Goal: Transaction & Acquisition: Purchase product/service

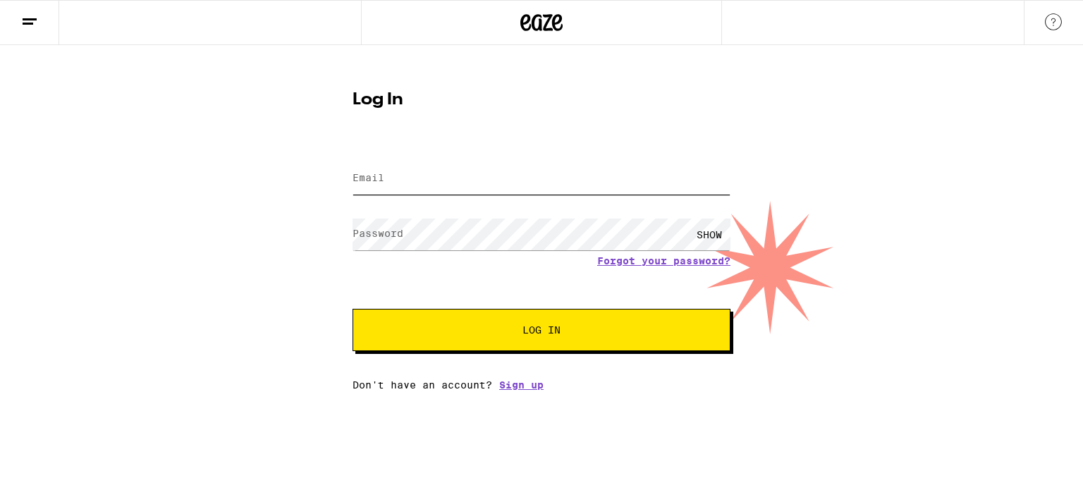
click at [411, 185] on input "Email" at bounding box center [542, 179] width 378 height 32
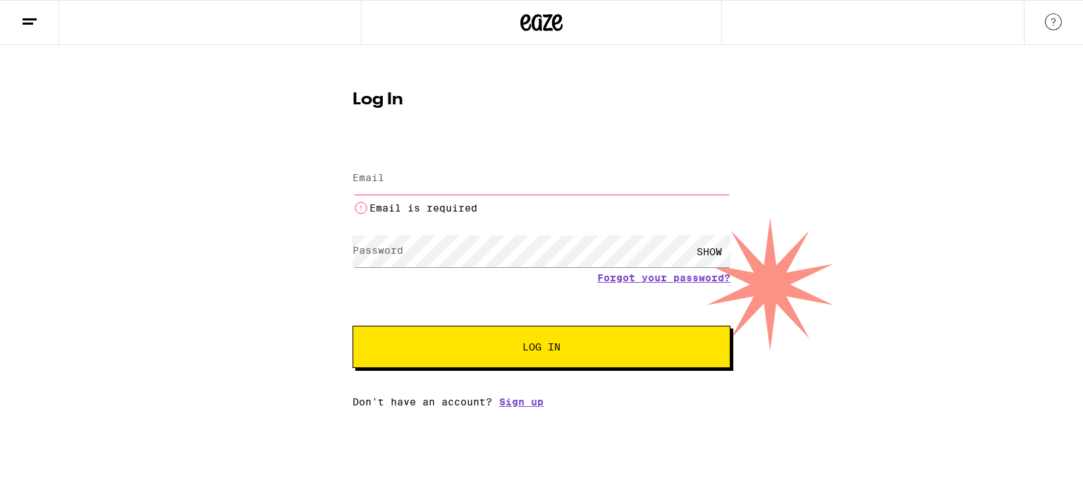
type input "conor7kennedy@gmail.com"
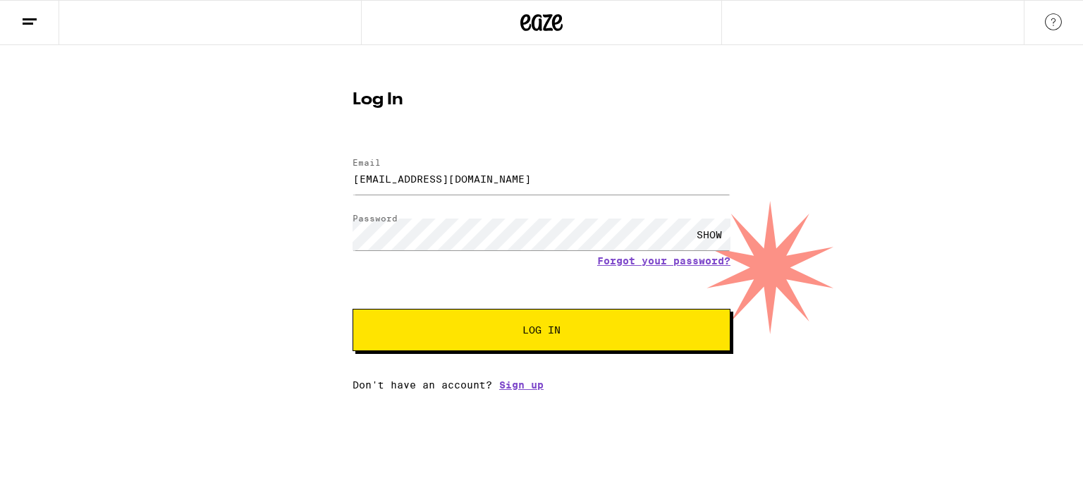
click at [533, 321] on button "Log In" at bounding box center [542, 330] width 378 height 42
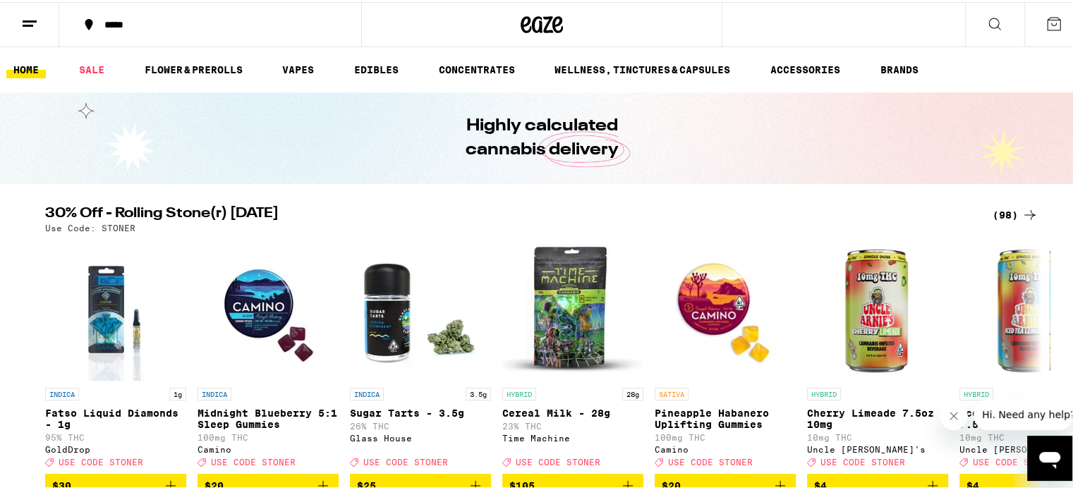
click at [110, 21] on div "*****" at bounding box center [217, 23] width 240 height 10
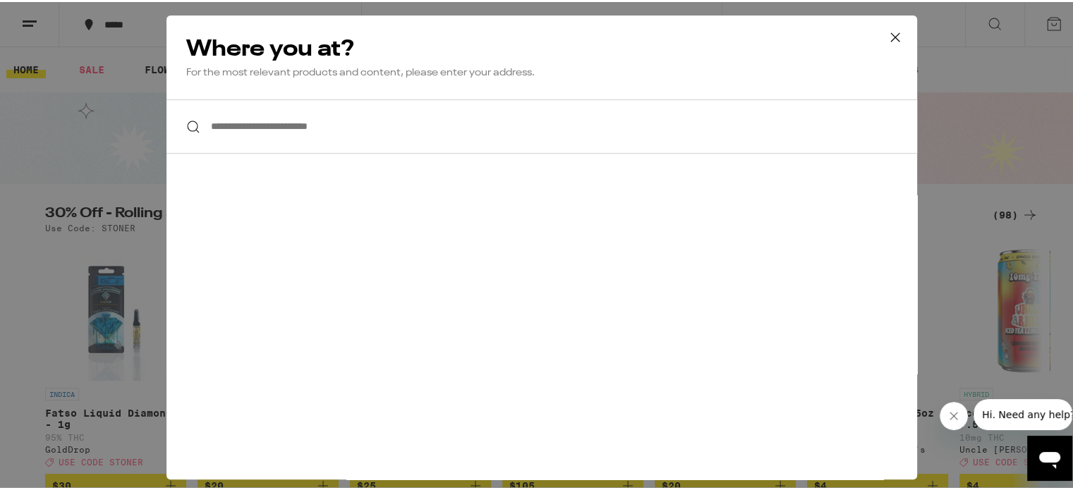
click at [302, 140] on input "**********" at bounding box center [541, 124] width 751 height 54
click at [302, 139] on input "**********" at bounding box center [541, 124] width 751 height 54
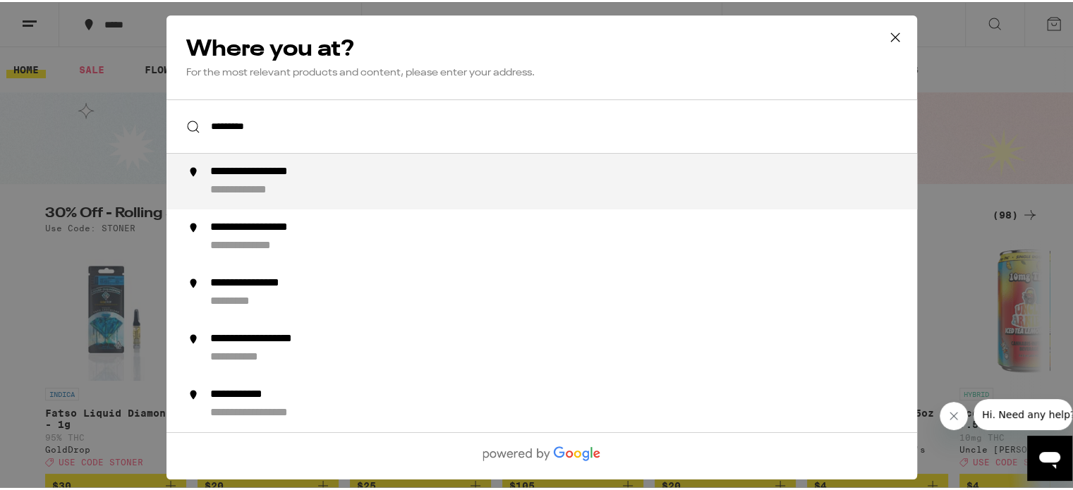
click at [302, 169] on div "**********" at bounding box center [275, 170] width 131 height 15
type input "**********"
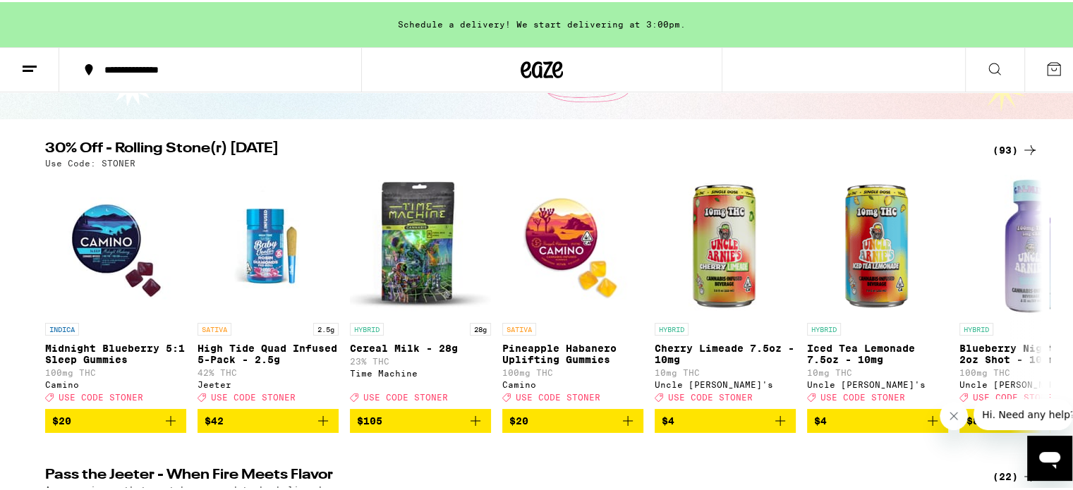
scroll to position [110, 0]
click at [1021, 149] on icon at bounding box center [1029, 148] width 17 height 17
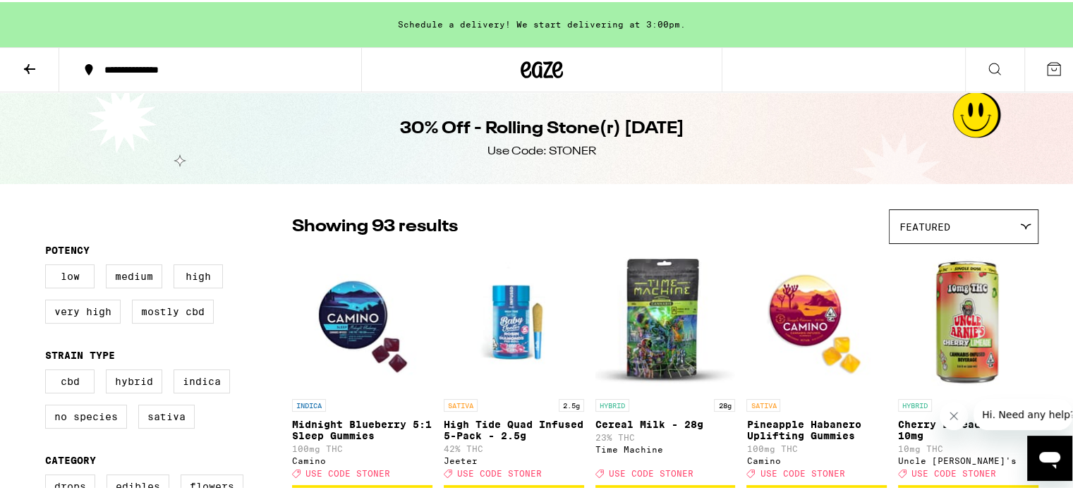
click at [32, 73] on icon at bounding box center [29, 67] width 17 height 17
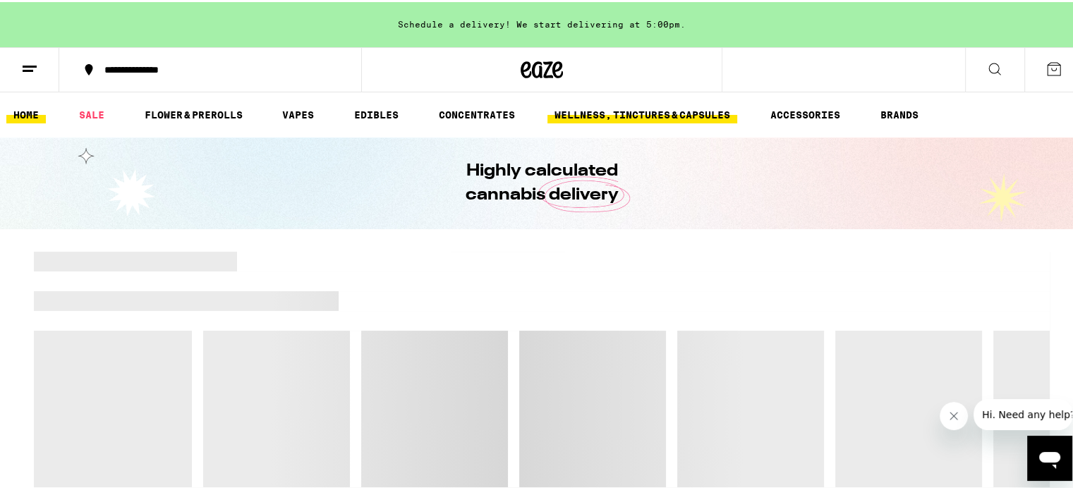
click at [623, 119] on link "WELLNESS, TINCTURES & CAPSULES" at bounding box center [642, 112] width 190 height 17
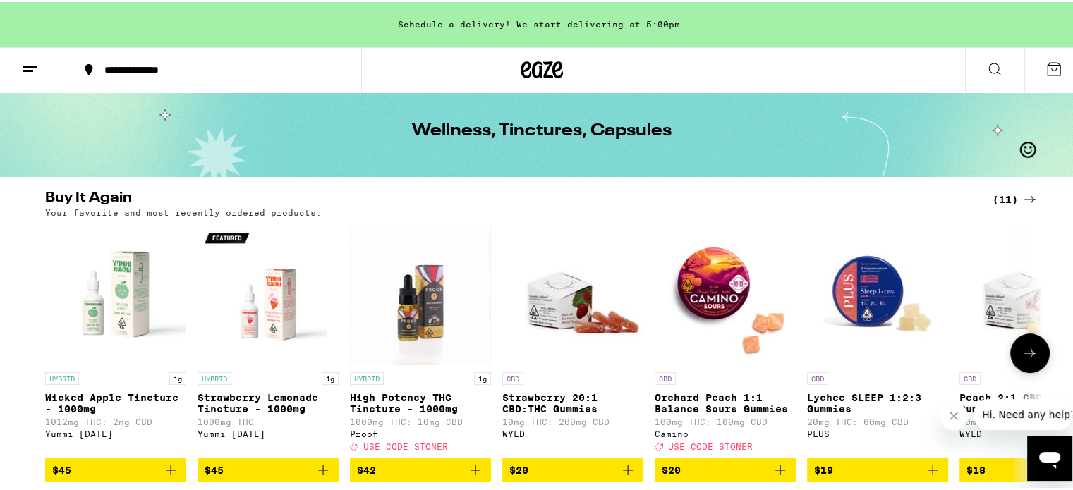
scroll to position [53, 0]
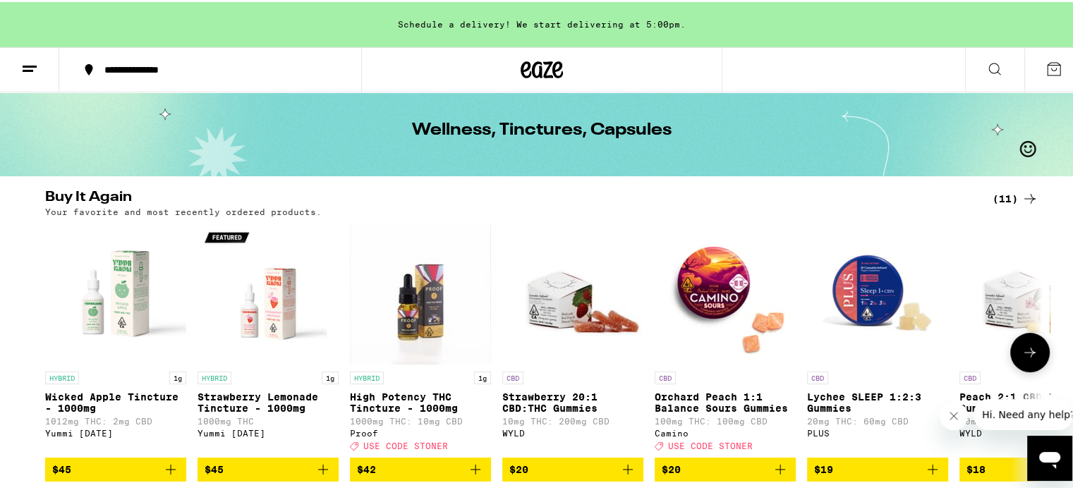
click at [259, 307] on img "Open page for Strawberry Lemonade Tincture - 1000mg from Yummi Karma" at bounding box center [268, 291] width 141 height 141
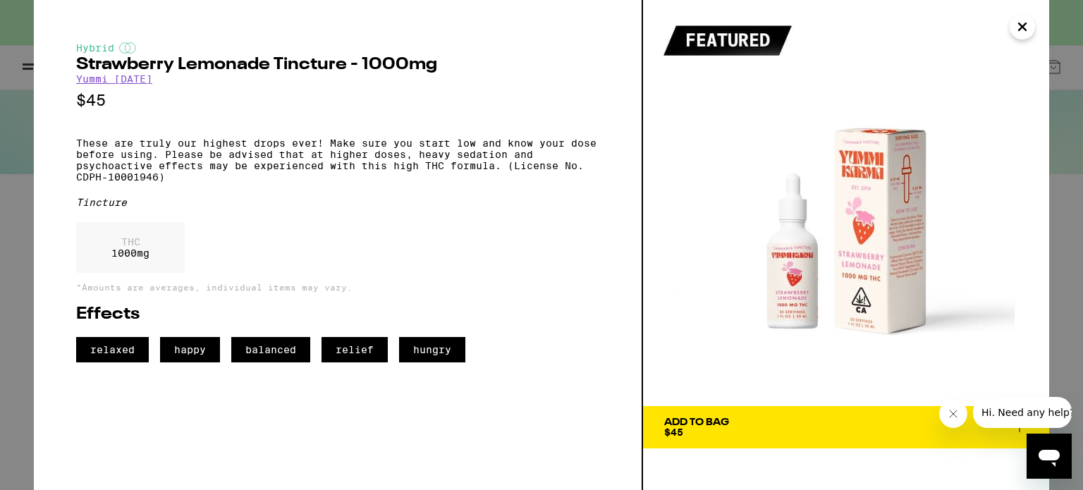
click at [735, 425] on span "Add To Bag $45" at bounding box center [846, 428] width 364 height 20
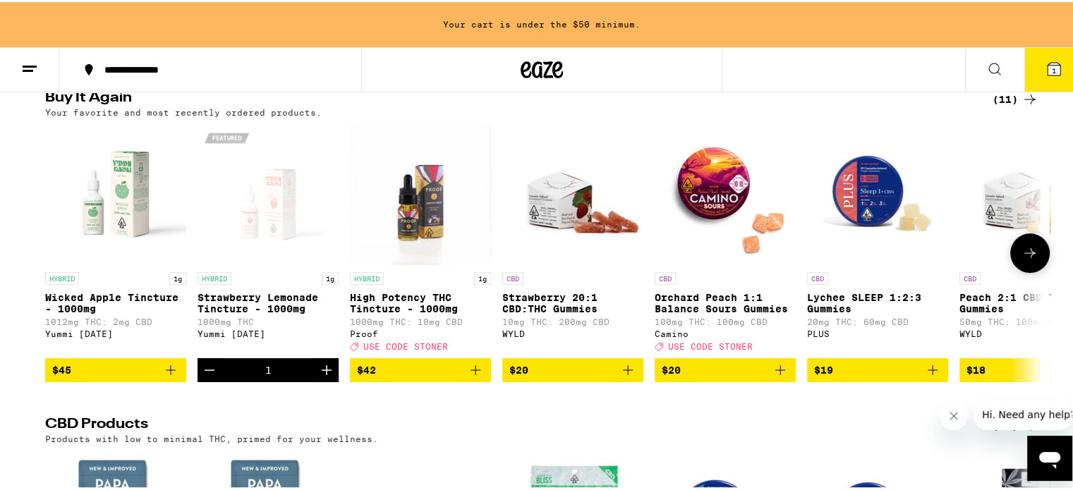
scroll to position [155, 0]
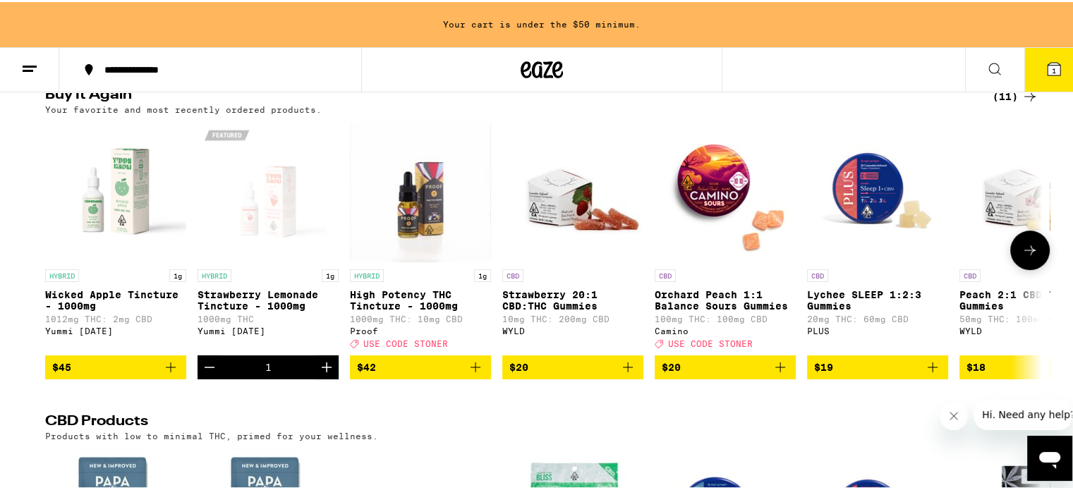
click at [323, 374] on icon "Increment" at bounding box center [326, 365] width 17 height 17
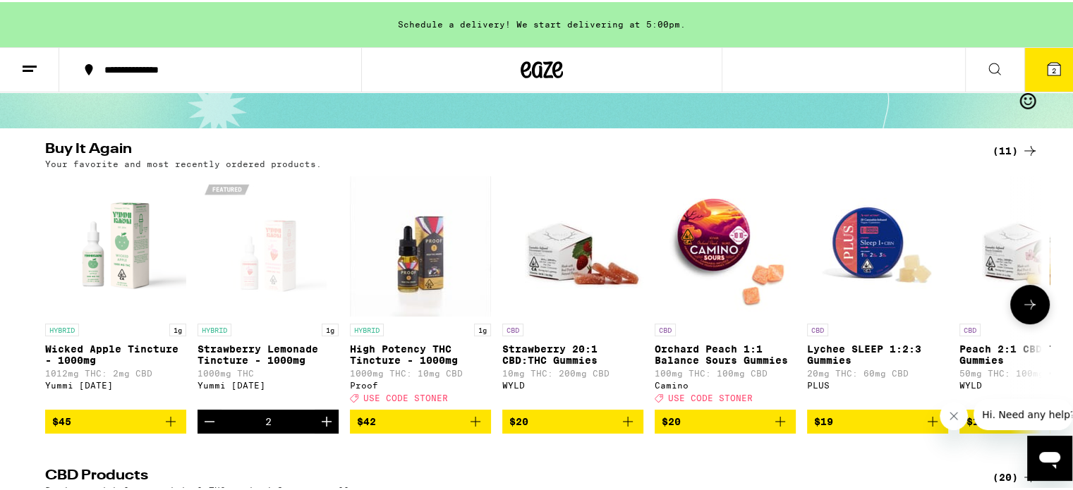
scroll to position [0, 0]
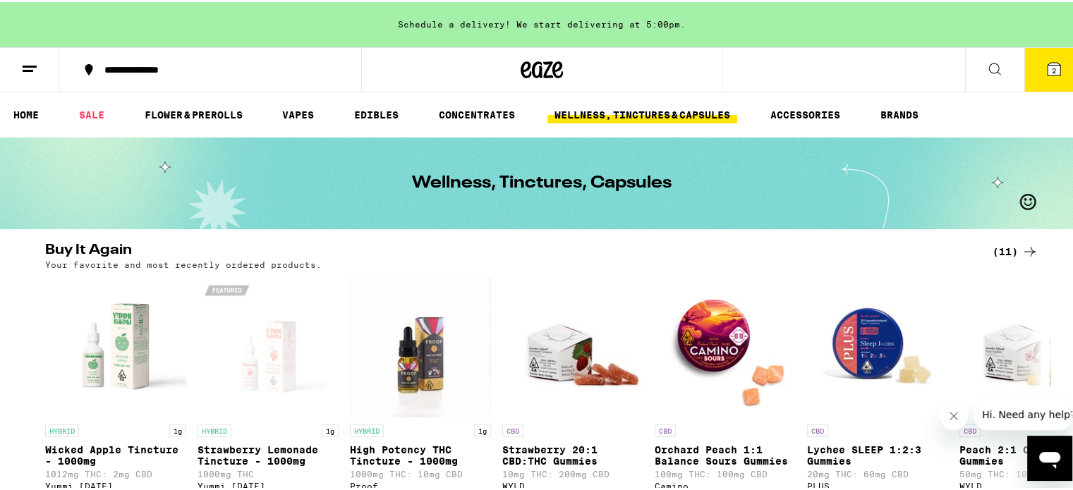
click at [1052, 70] on button "2" at bounding box center [1053, 68] width 59 height 44
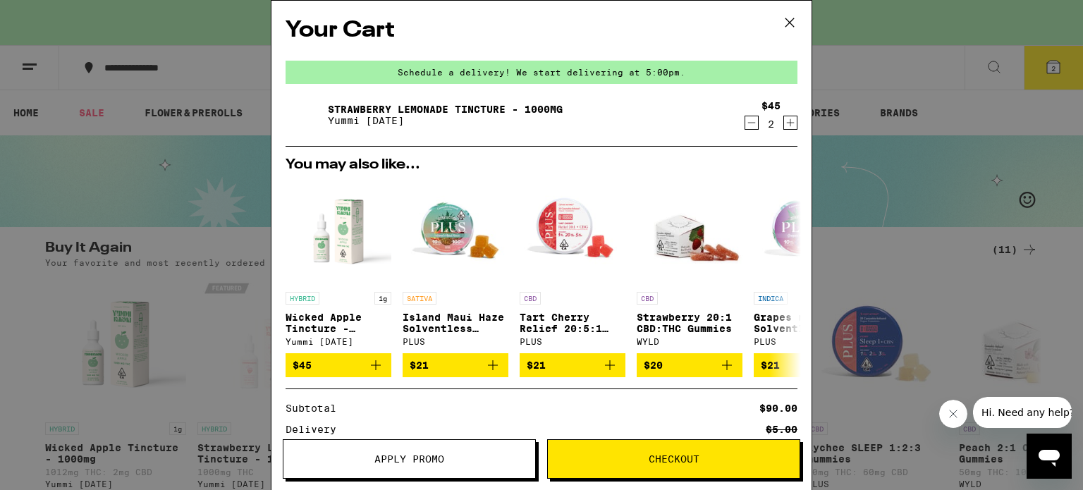
click at [966, 298] on div "Your Cart Schedule a delivery! We start delivering at 5:00pm. Strawberry Lemona…" at bounding box center [541, 245] width 1083 height 490
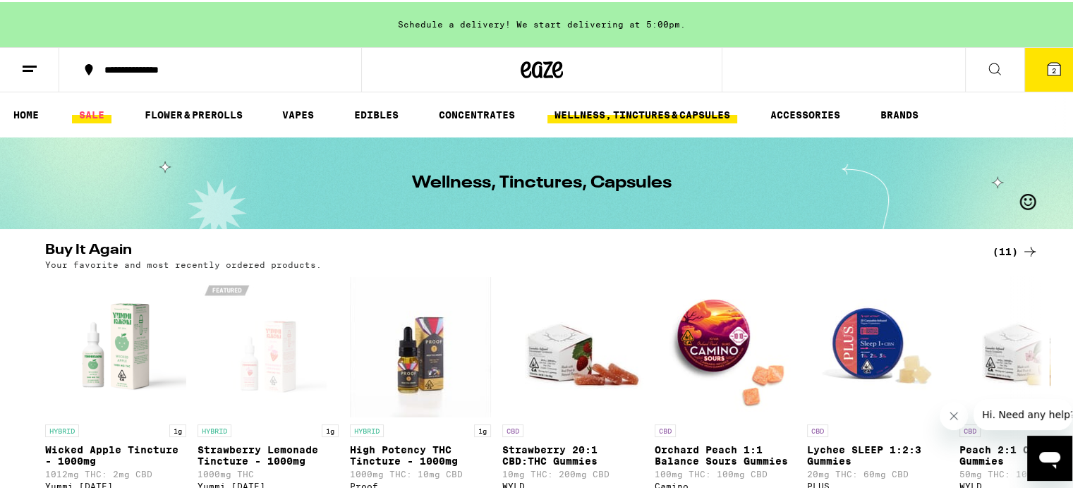
click at [83, 111] on link "SALE" at bounding box center [92, 112] width 40 height 17
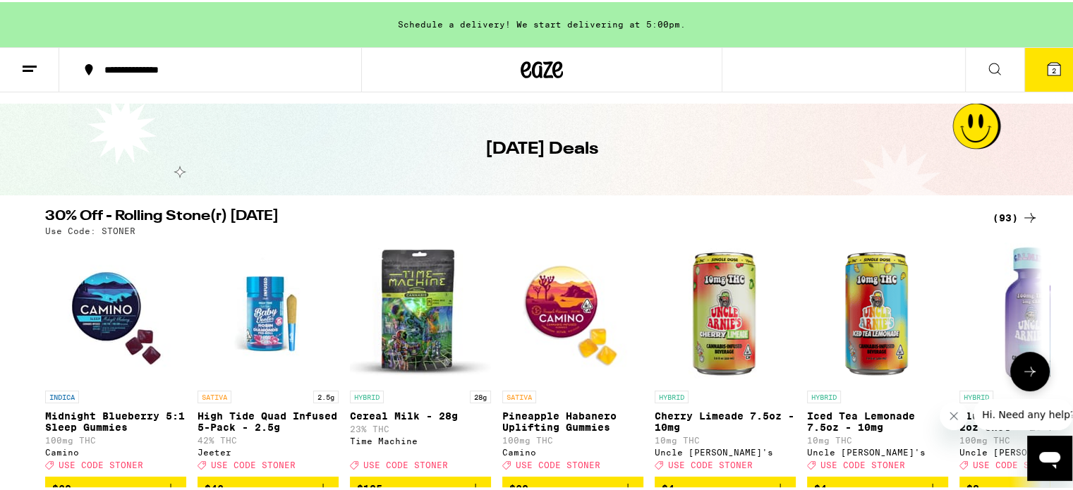
scroll to position [37, 0]
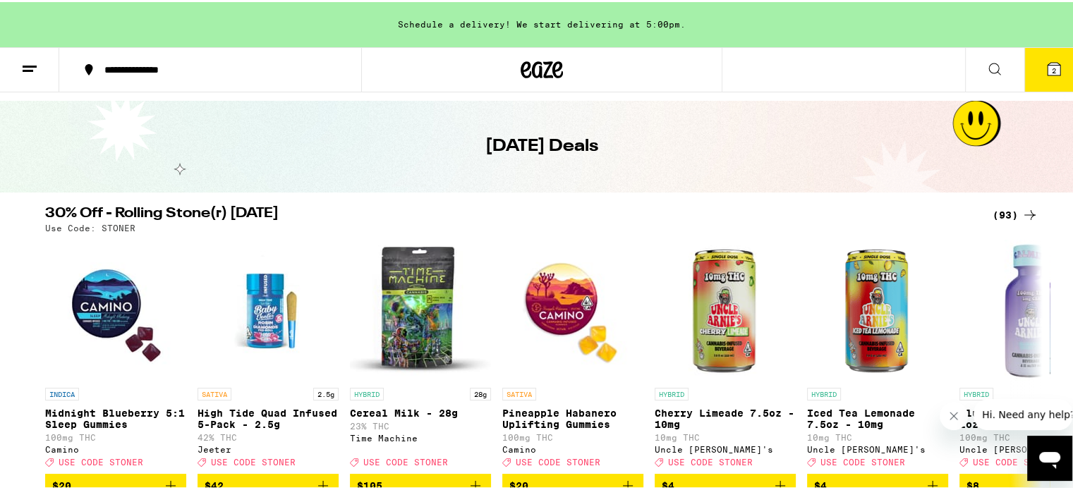
click at [1021, 205] on icon at bounding box center [1029, 213] width 17 height 17
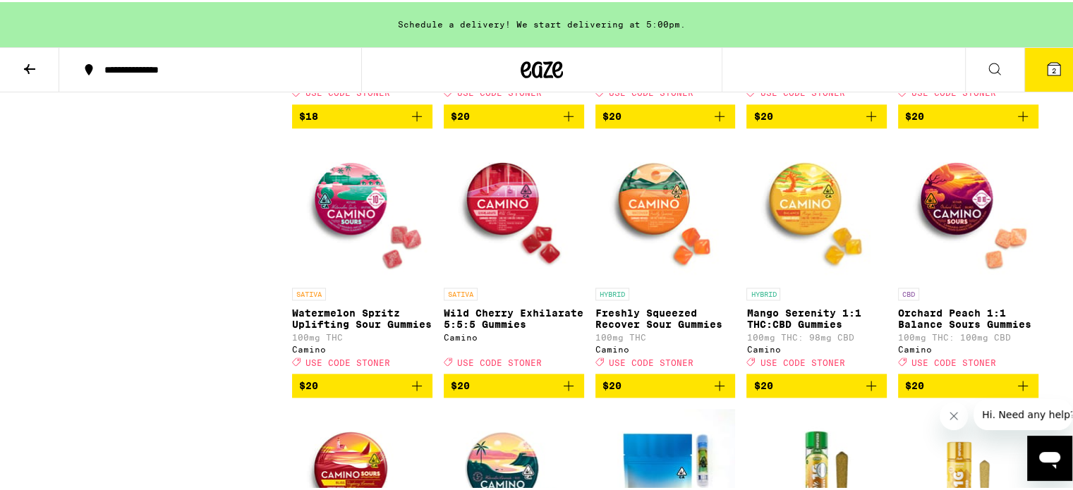
scroll to position [1732, 0]
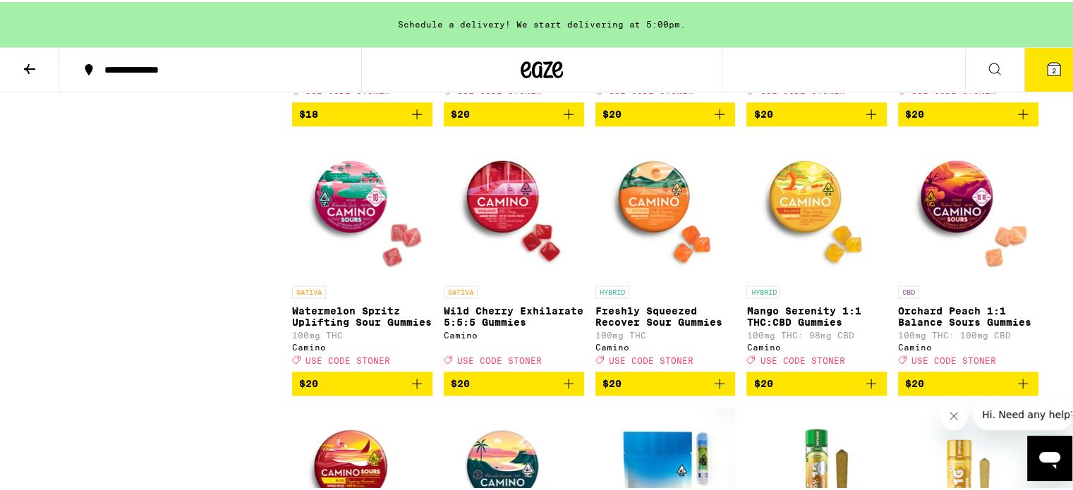
click at [506, 276] on img "Open page for Wild Cherry Exhilarate 5:5:5 Gummies from Camino" at bounding box center [514, 205] width 140 height 141
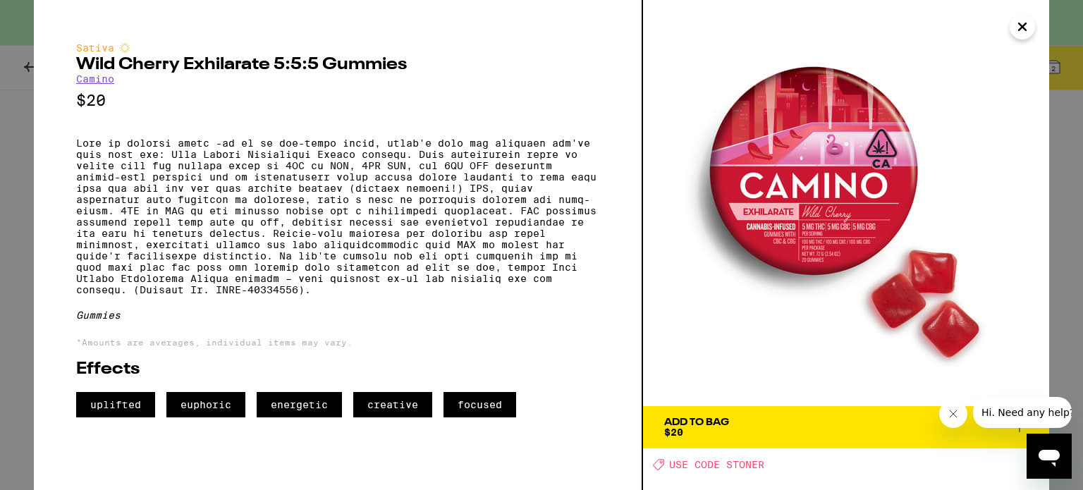
click at [1021, 28] on icon "Close" at bounding box center [1022, 26] width 17 height 21
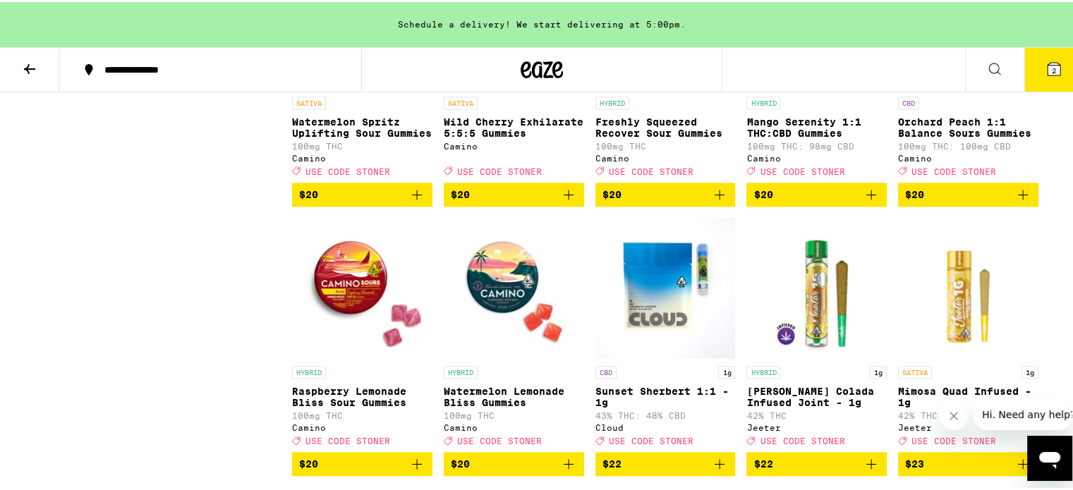
scroll to position [1884, 0]
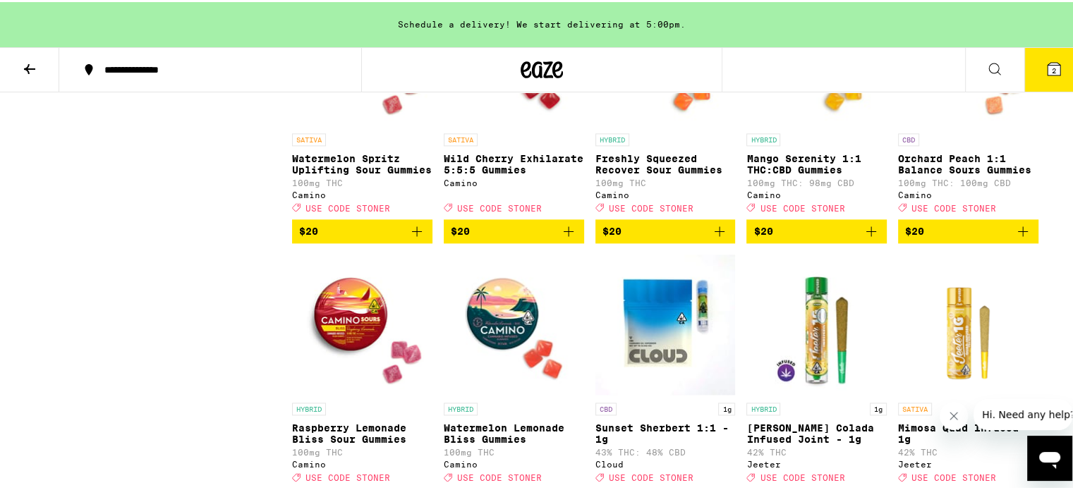
click at [518, 124] on img "Open page for Wild Cherry Exhilarate 5:5:5 Gummies from Camino" at bounding box center [514, 53] width 140 height 141
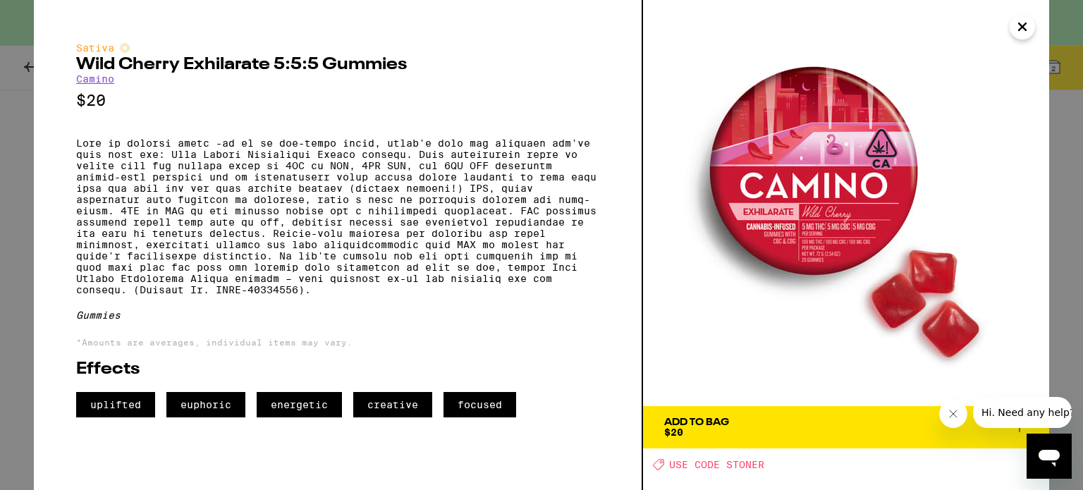
click at [1024, 26] on icon "Close" at bounding box center [1022, 26] width 7 height 7
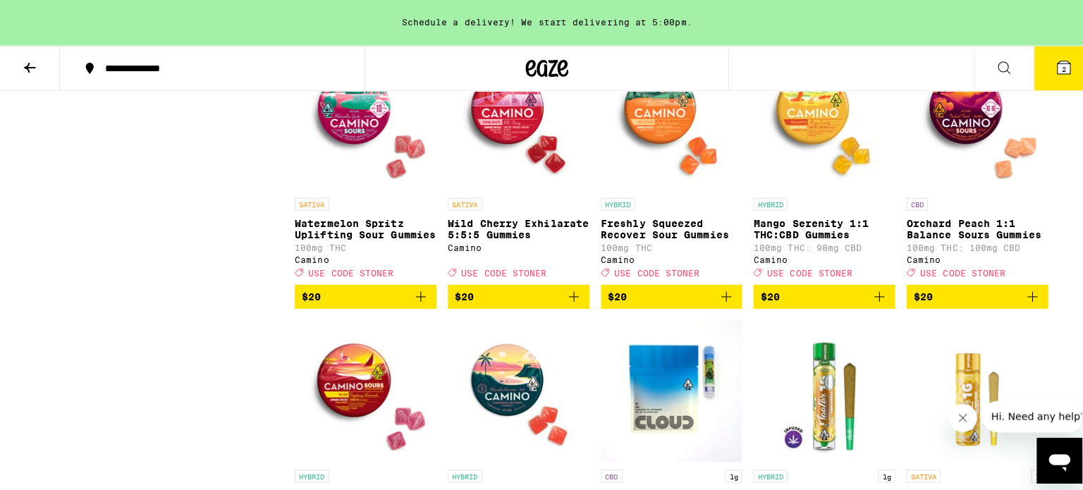
scroll to position [1820, 0]
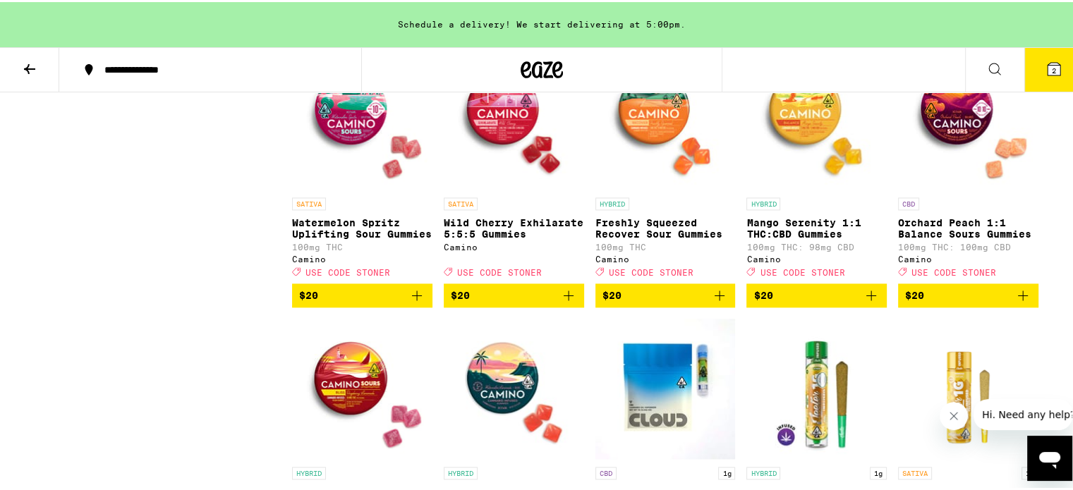
click at [519, 163] on img "Open page for Wild Cherry Exhilarate 5:5:5 Gummies from Camino" at bounding box center [514, 117] width 140 height 141
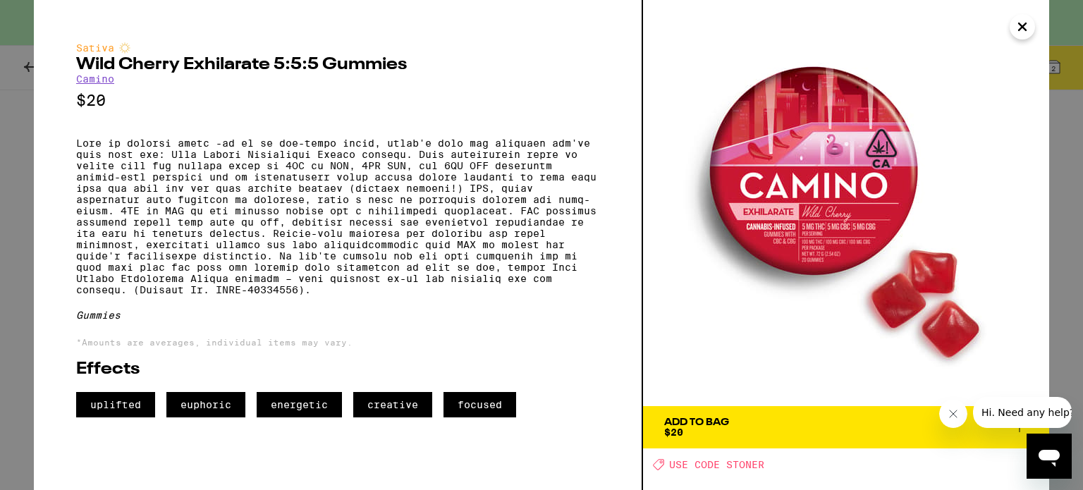
click at [806, 422] on span "Add To Bag $20" at bounding box center [846, 428] width 364 height 20
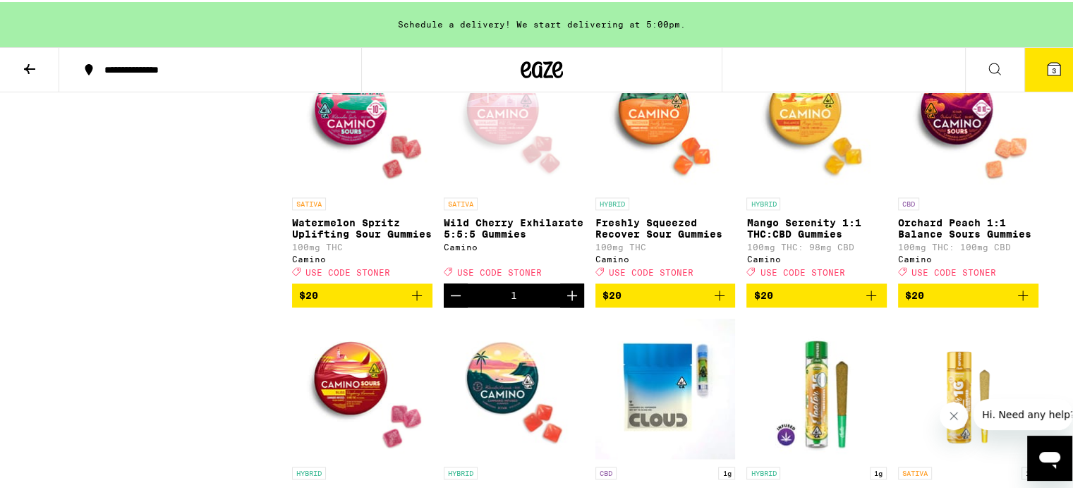
click at [1050, 64] on icon at bounding box center [1053, 67] width 13 height 13
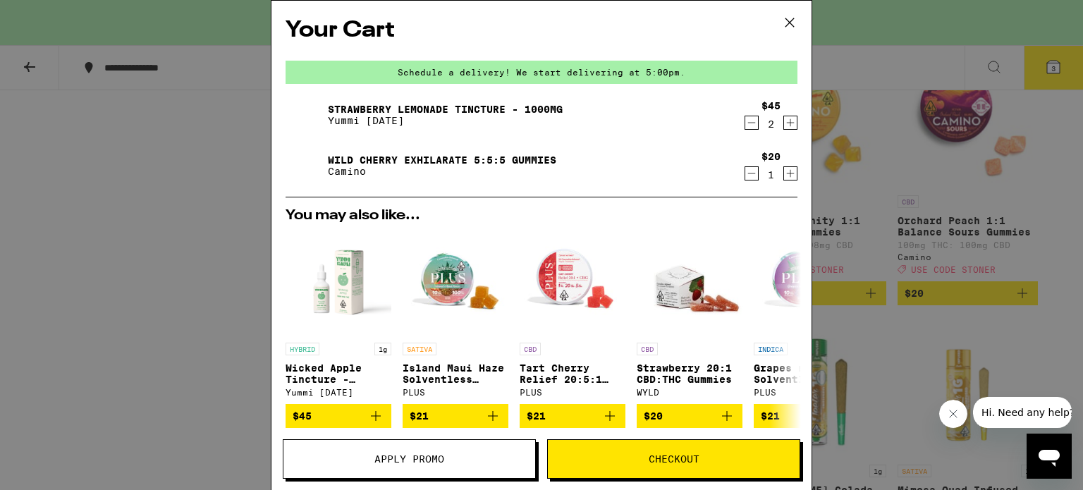
click at [746, 177] on icon "Decrement" at bounding box center [752, 173] width 13 height 17
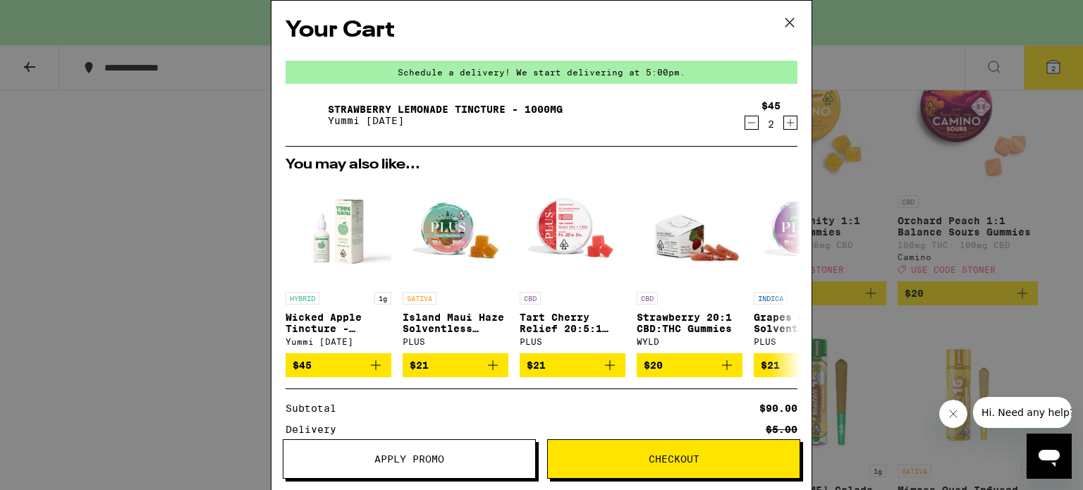
click at [643, 468] on button "Checkout" at bounding box center [673, 459] width 253 height 40
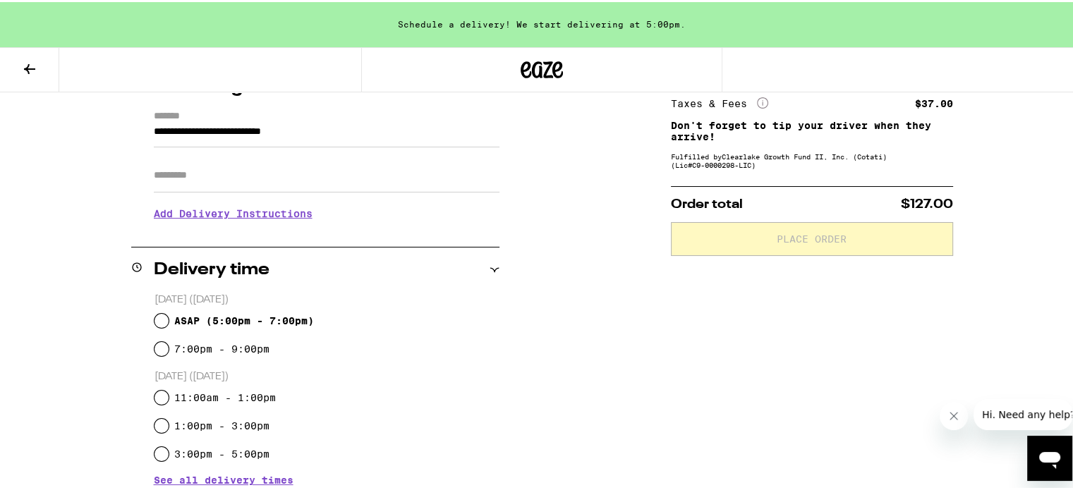
scroll to position [195, 0]
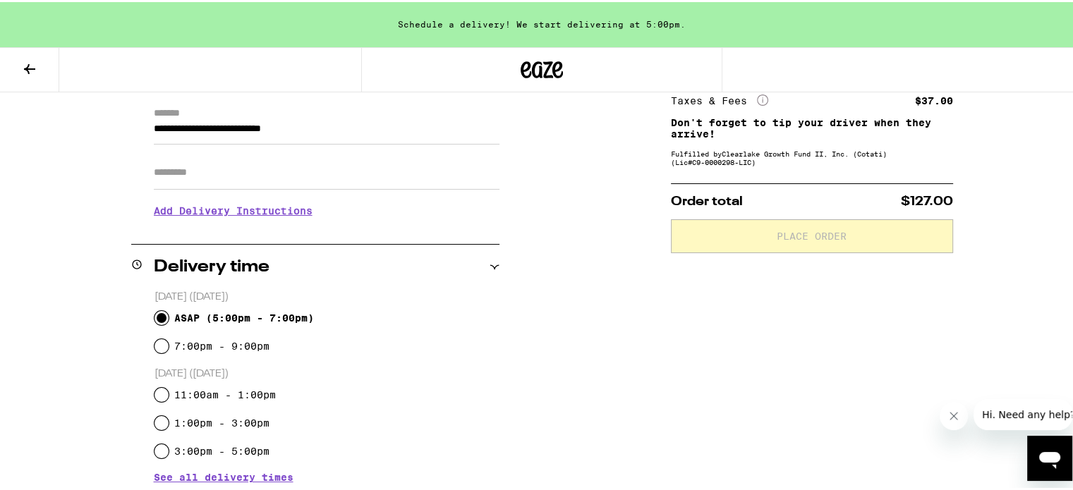
click at [154, 315] on input "ASAP ( 5:00pm - 7:00pm )" at bounding box center [161, 316] width 14 height 14
radio input "true"
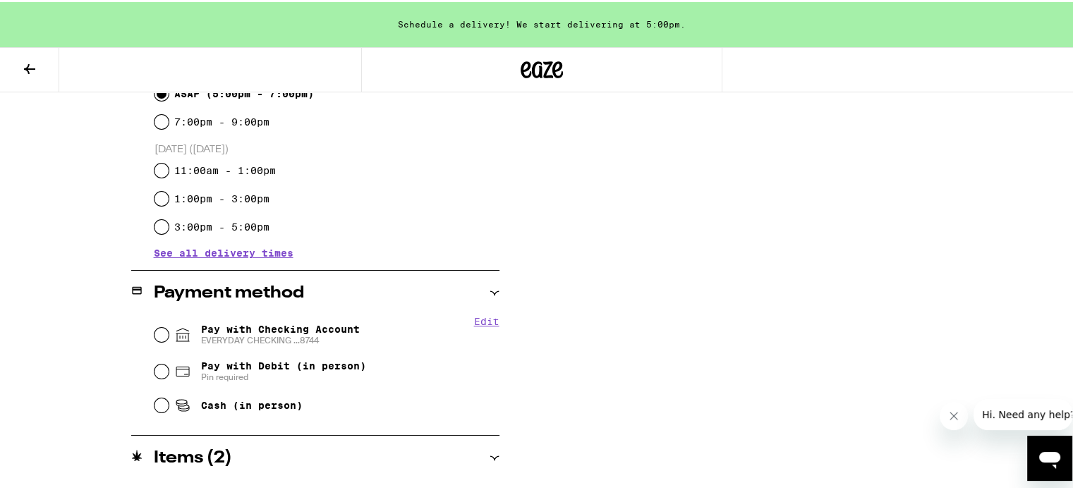
scroll to position [420, 0]
click at [155, 332] on input "Pay with Checking Account EVERYDAY CHECKING ...8744" at bounding box center [161, 332] width 14 height 14
radio input "true"
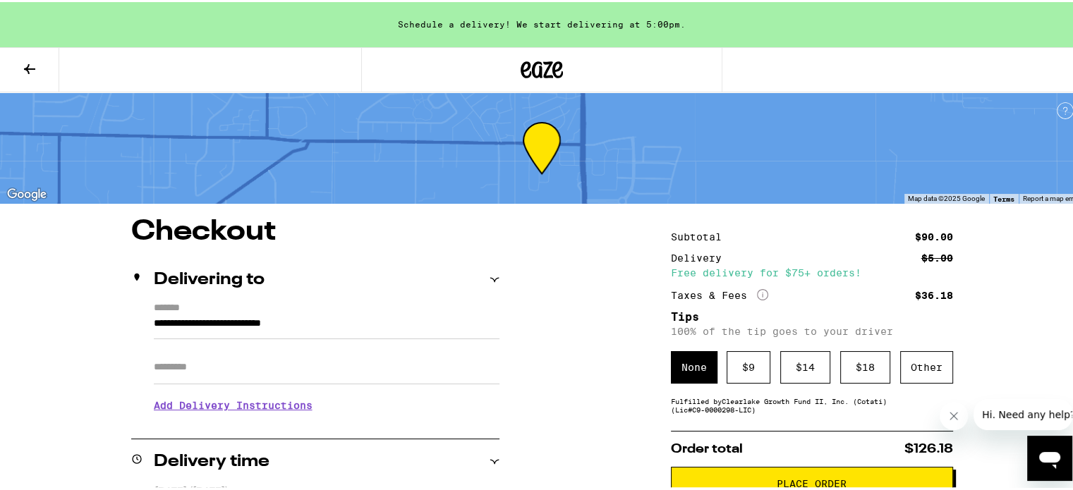
scroll to position [44, 0]
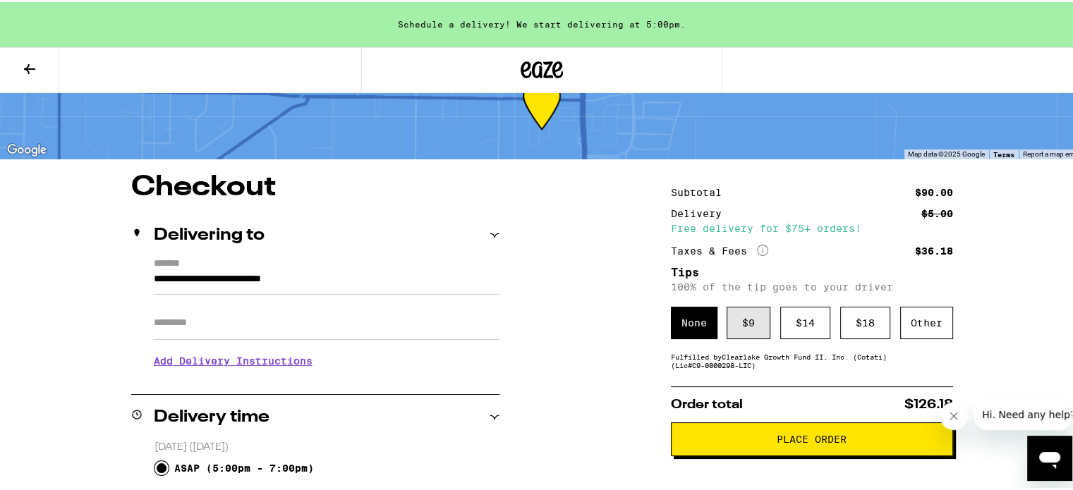
click at [745, 321] on div "$ 9" at bounding box center [749, 321] width 44 height 32
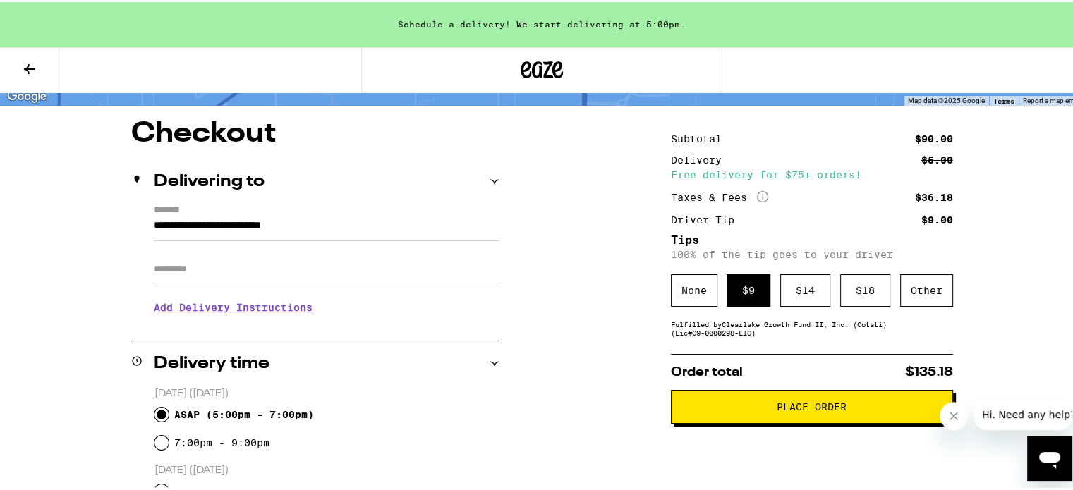
scroll to position [104, 0]
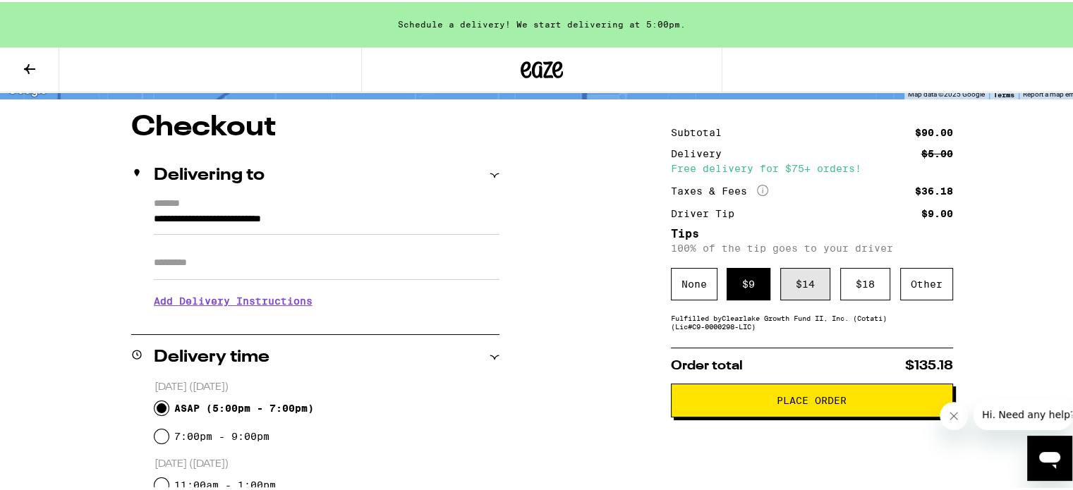
click at [812, 281] on div "$ 14" at bounding box center [805, 282] width 50 height 32
click at [733, 284] on div "$ 9" at bounding box center [749, 282] width 44 height 32
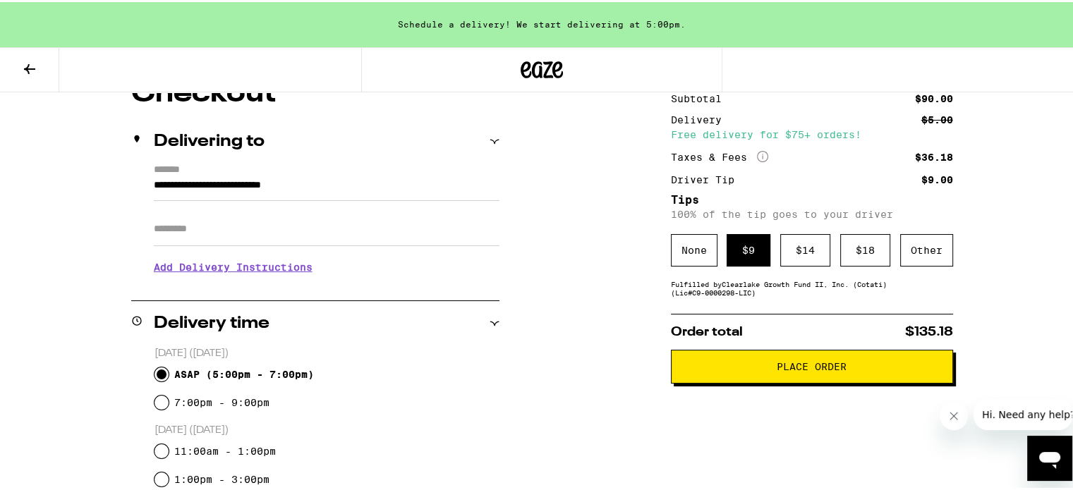
scroll to position [140, 0]
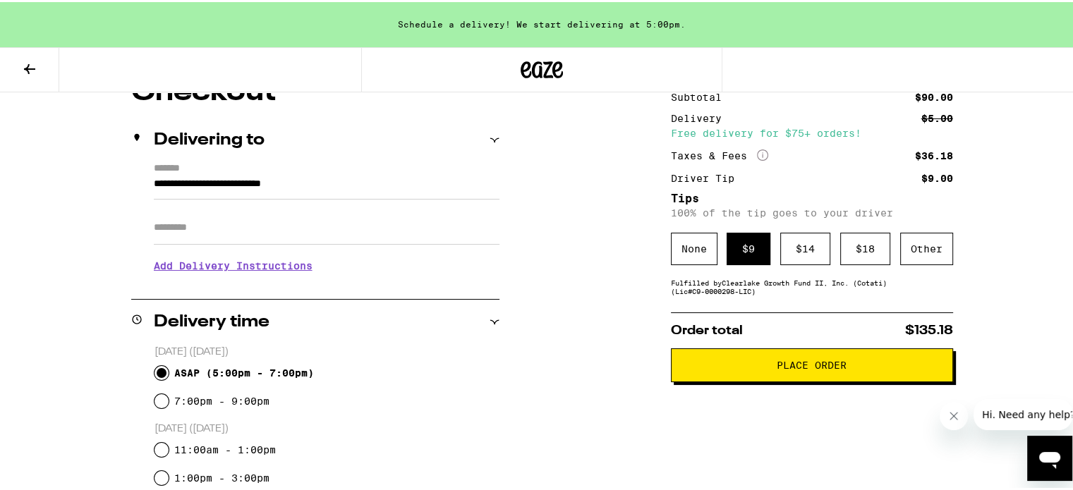
click at [796, 364] on span "Place Order" at bounding box center [812, 363] width 70 height 10
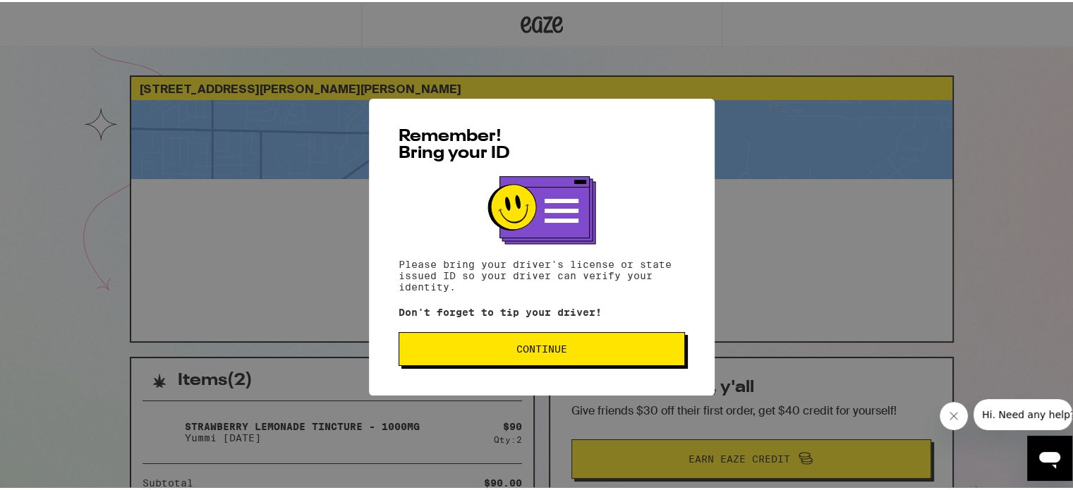
click at [619, 349] on span "Continue" at bounding box center [542, 347] width 262 height 10
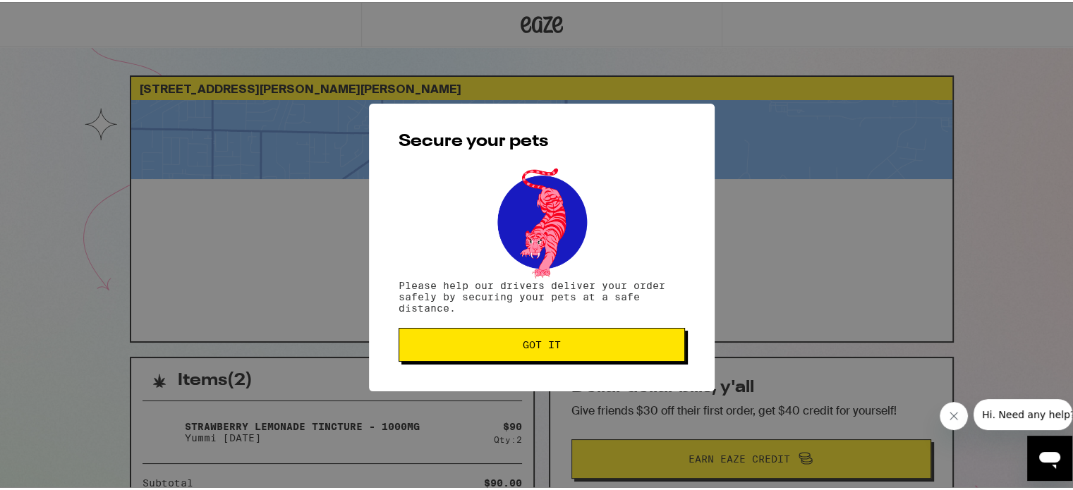
click at [619, 349] on button "Got it" at bounding box center [542, 343] width 286 height 34
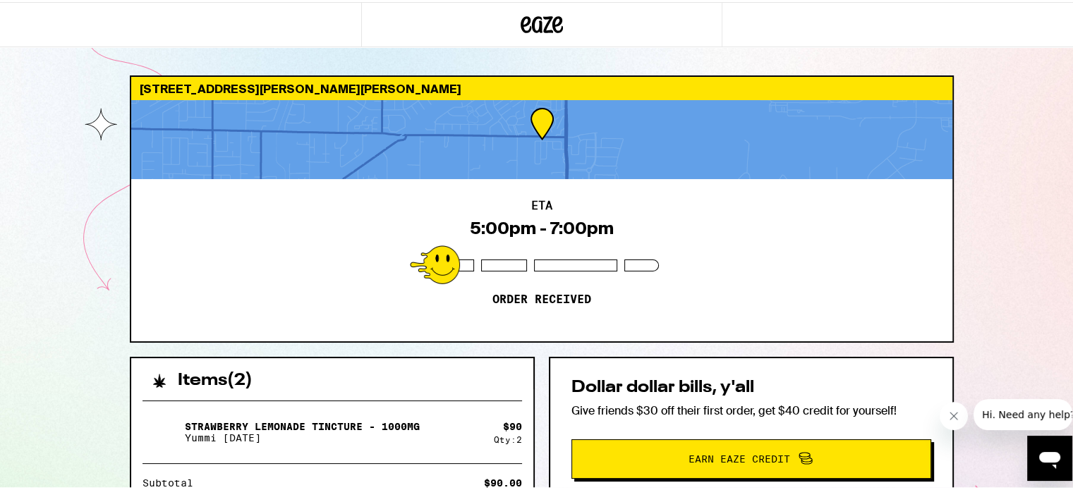
click at [619, 349] on div "2040 Parsons Dr Fairfield 94533 ETA 5:00pm - 7:00pm Order received Items ( 2 ) …" at bounding box center [542, 420] width 846 height 695
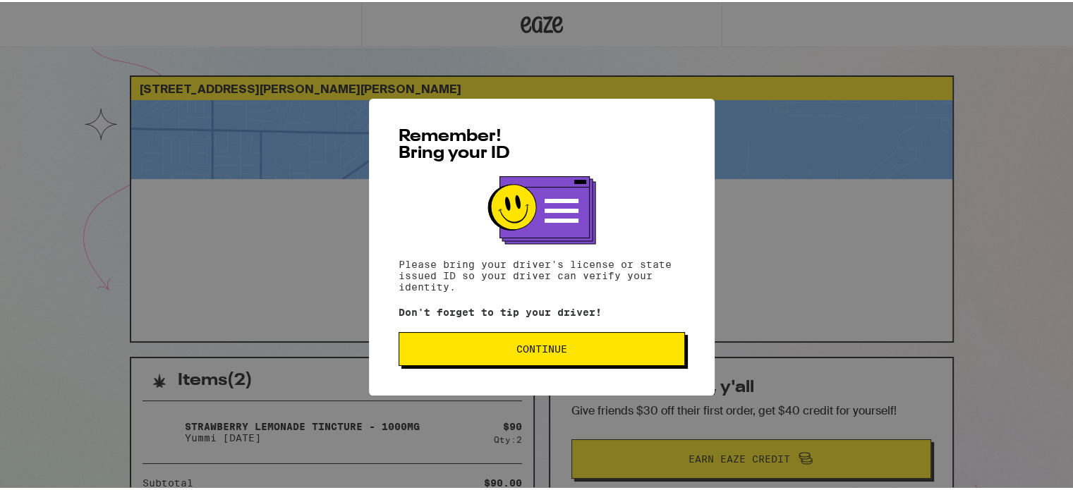
click at [556, 341] on button "Continue" at bounding box center [542, 347] width 286 height 34
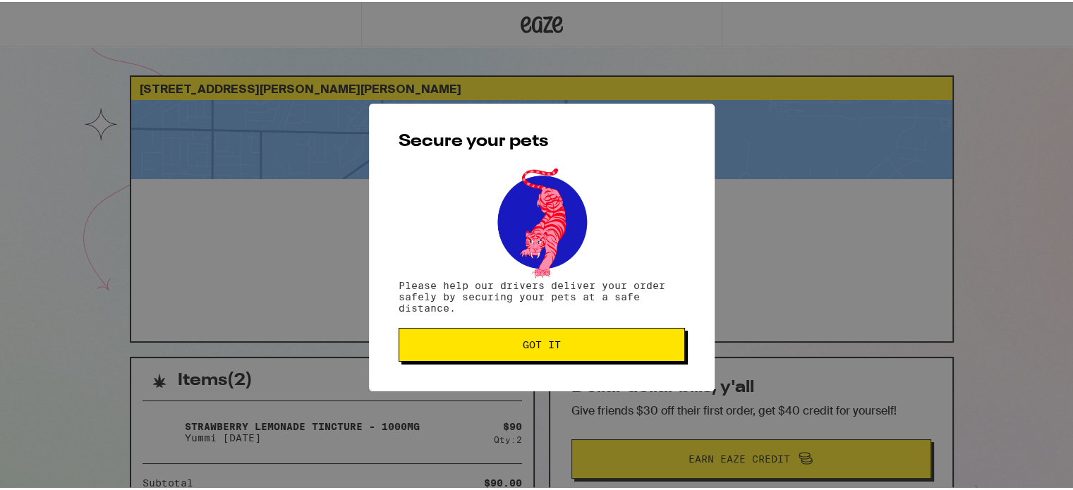
click at [556, 341] on span "Got it" at bounding box center [542, 343] width 262 height 10
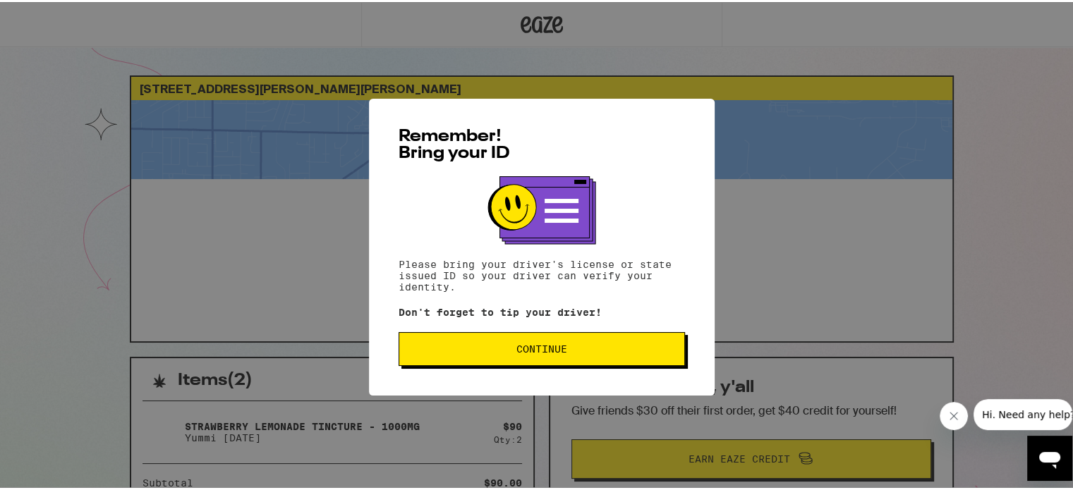
click at [608, 336] on button "Continue" at bounding box center [542, 347] width 286 height 34
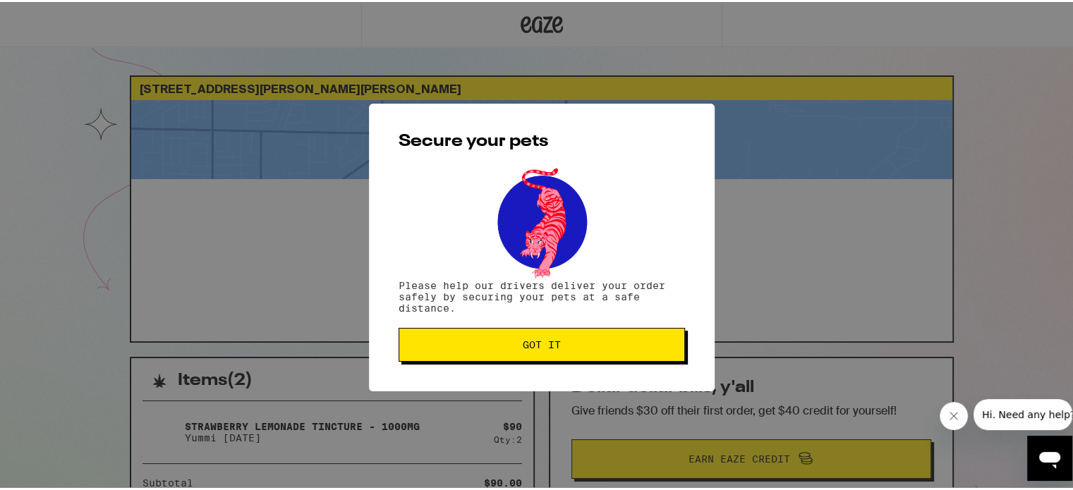
click at [608, 336] on button "Got it" at bounding box center [542, 343] width 286 height 34
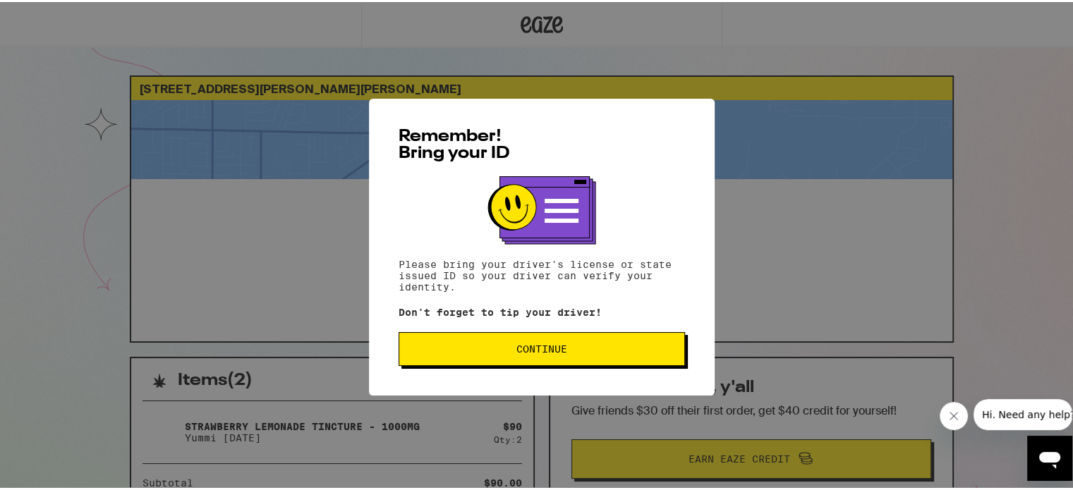
click at [601, 363] on button "Continue" at bounding box center [542, 347] width 286 height 34
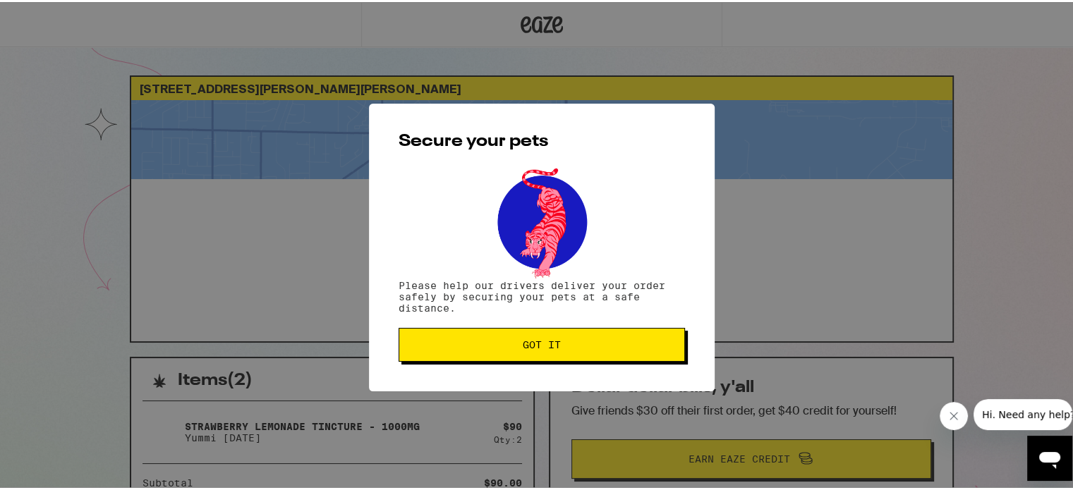
click at [601, 363] on div "Secure your pets Please help our drivers deliver your order safely by securing …" at bounding box center [542, 246] width 346 height 288
click at [600, 328] on button "Got it" at bounding box center [542, 343] width 286 height 34
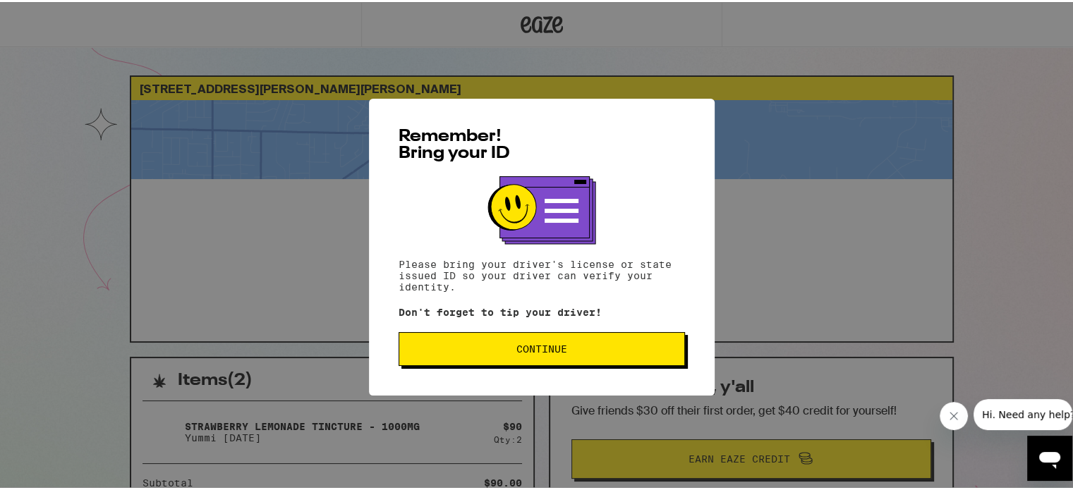
click at [516, 344] on span "Continue" at bounding box center [541, 347] width 51 height 10
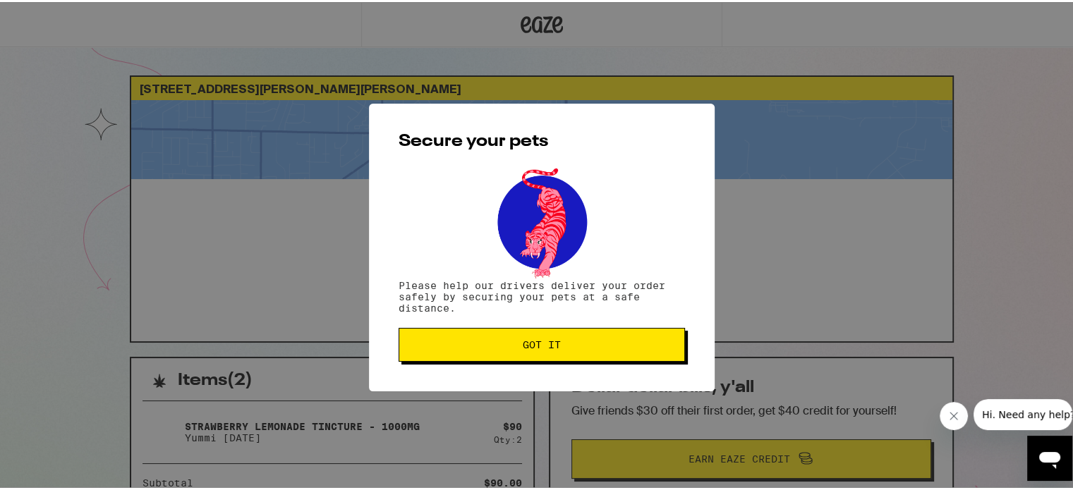
click at [494, 317] on div "Secure your pets Please help our drivers deliver your order safely by securing …" at bounding box center [542, 246] width 346 height 288
click at [516, 353] on button "Got it" at bounding box center [542, 343] width 286 height 34
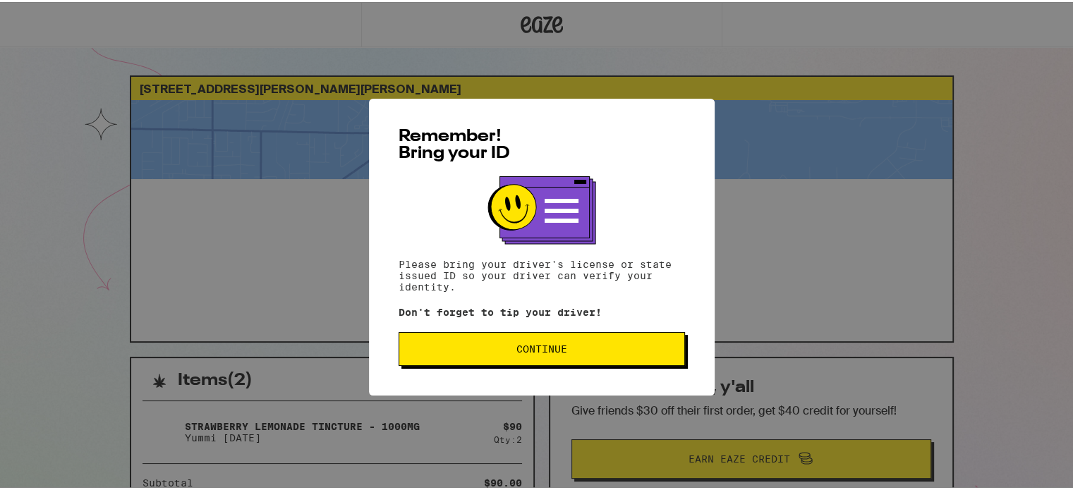
click at [540, 336] on button "Continue" at bounding box center [542, 347] width 286 height 34
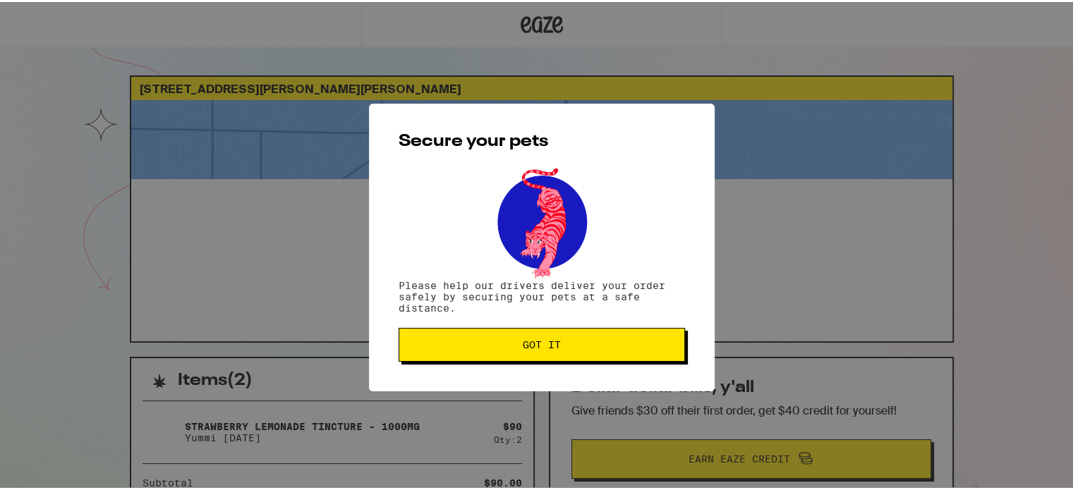
click at [540, 336] on button "Got it" at bounding box center [542, 343] width 286 height 34
